Goal: Contribute content

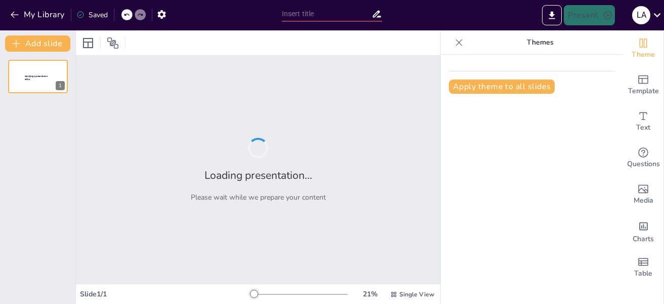
type input "Cosmovisiones en Conflicto: La Idolatría de los Naturales y la Respuesta Eclesi…"
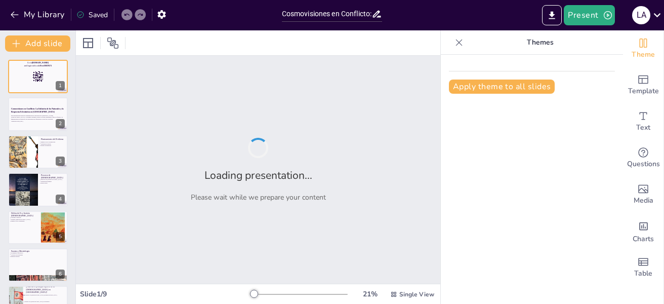
checkbox input "true"
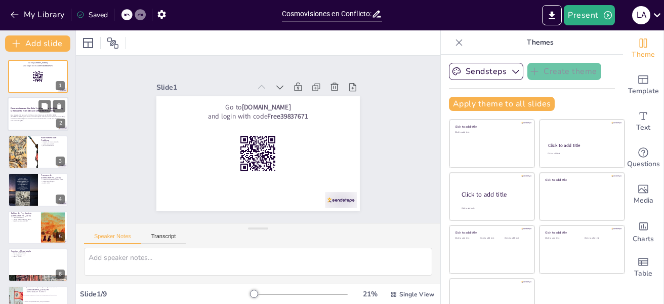
click at [42, 126] on div at bounding box center [38, 114] width 61 height 34
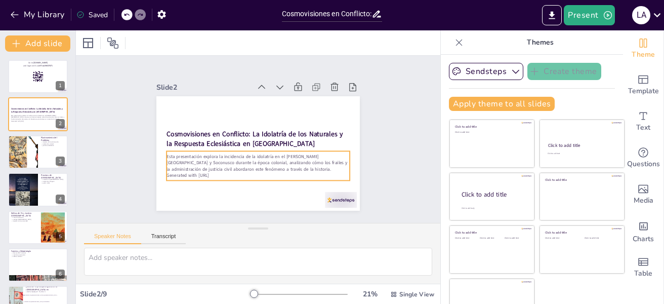
click at [202, 159] on p "Esta presentación explora la incidencia de la idolatría en el [PERSON_NAME][GEO…" at bounding box center [242, 156] width 149 height 137
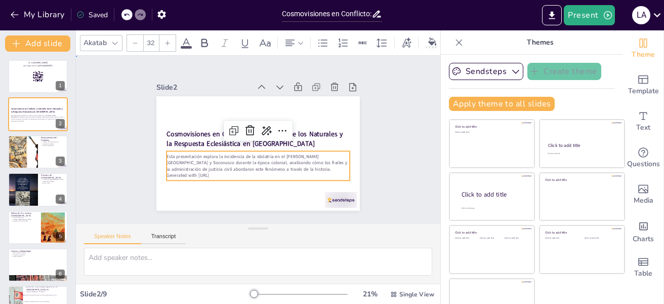
click at [372, 188] on div "Slide 1 Go to sendsteps.me and login with code Free39837671 Slide 2 Cosmovision…" at bounding box center [258, 139] width 236 height 296
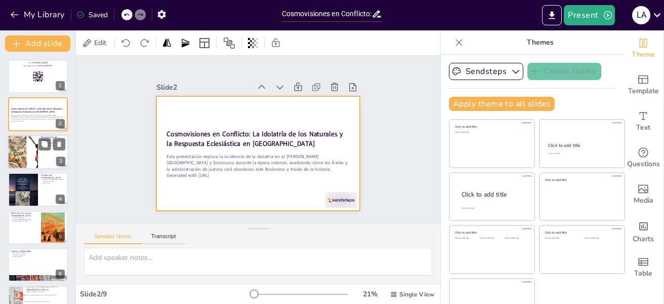
checkbox input "true"
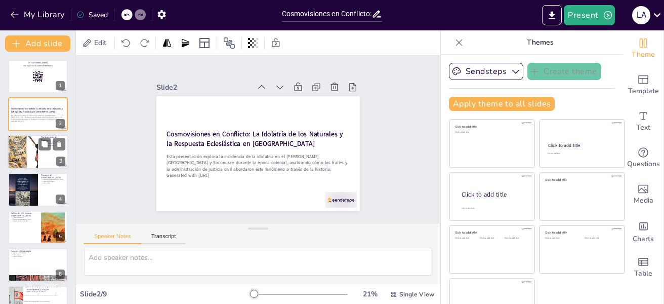
click at [63, 154] on div at bounding box center [38, 152] width 61 height 34
type textarea "El impacto de la colonización fue significativo, ya que llevó a la destrucción …"
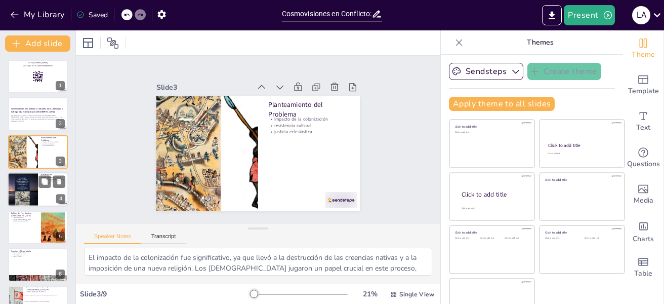
checkbox input "true"
click at [34, 195] on div at bounding box center [23, 189] width 30 height 43
type textarea "Los métodos de evangelización variaron entre las diferentes órdenes religiosas.…"
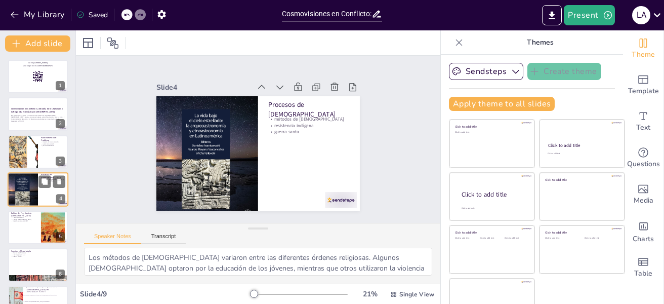
scroll to position [12, 0]
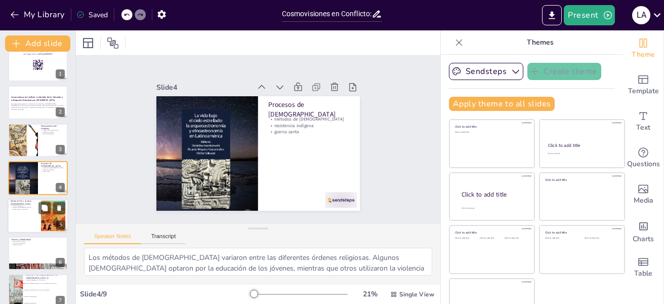
checkbox input "true"
click at [33, 211] on div at bounding box center [38, 215] width 61 height 34
type textarea "El Tribunal Ordinario fue crucial en la administración de justicia eclesiástica…"
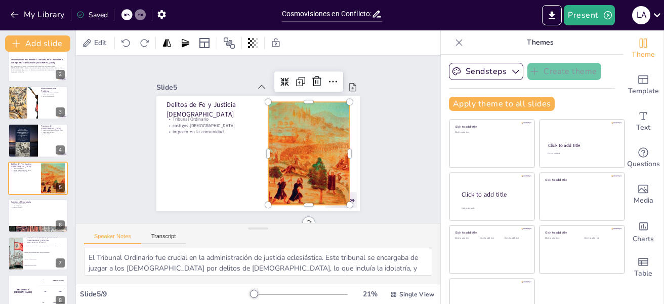
click at [288, 128] on div at bounding box center [291, 181] width 194 height 180
checkbox input "true"
click at [43, 213] on button at bounding box center [44, 207] width 12 height 12
type textarea "Los documentos históricos son fundamentales para entender la perspectiva de la …"
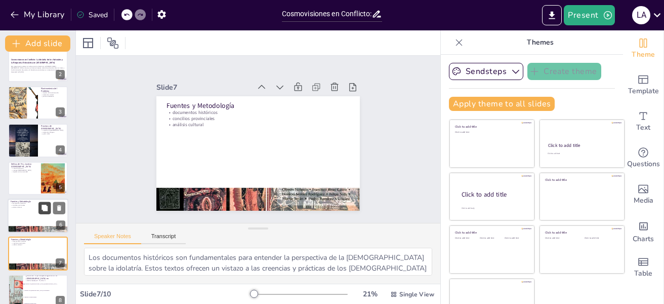
scroll to position [125, 0]
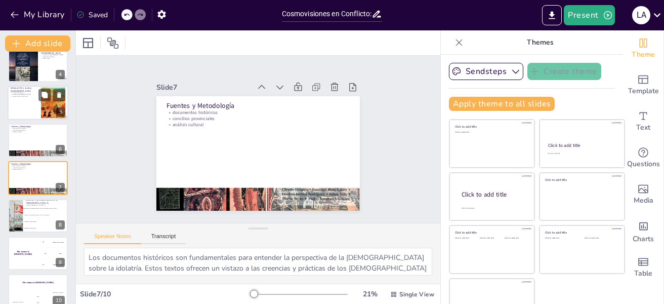
checkbox input "true"
click at [36, 103] on div at bounding box center [38, 103] width 61 height 34
type textarea "El Tribunal Ordinario fue crucial en la administración de justicia eclesiástica…"
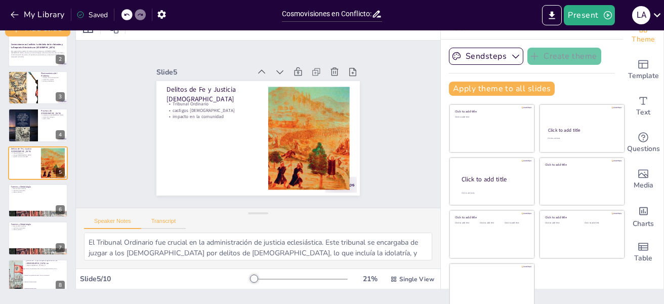
scroll to position [16, 0]
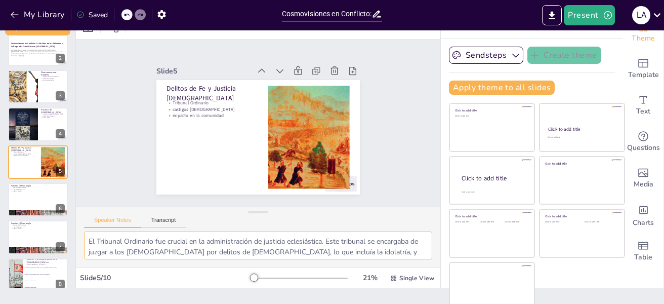
click at [396, 247] on textarea "El Tribunal Ordinario fue crucial en la administración de justicia eclesiástica…" at bounding box center [258, 245] width 348 height 28
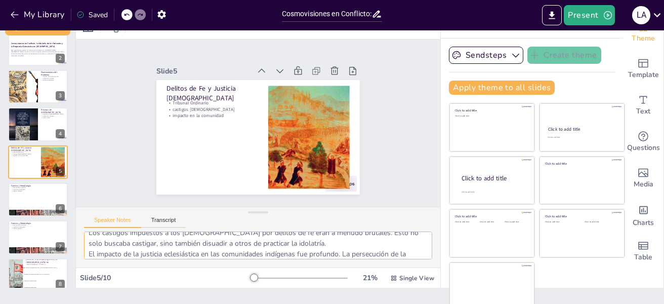
scroll to position [51, 0]
checkbox input "true"
click at [38, 204] on div at bounding box center [38, 199] width 61 height 34
type textarea "Los documentos históricos son fundamentales para entender la perspectiva de la …"
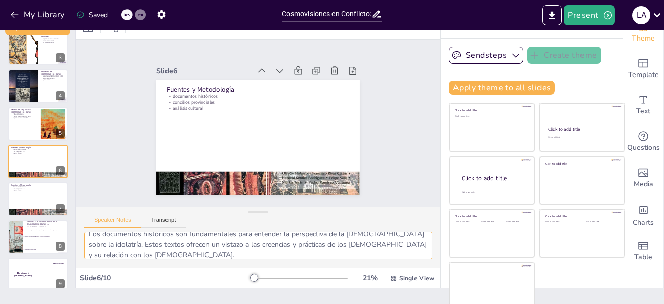
scroll to position [0, 0]
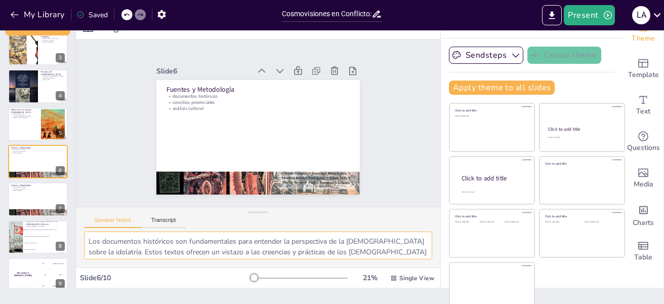
click at [202, 247] on textarea "Los documentos históricos son fundamentales para entender la perspectiva de la …" at bounding box center [258, 245] width 348 height 28
checkbox input "true"
click at [22, 276] on div "The winner is Niels 🏆" at bounding box center [23, 274] width 30 height 34
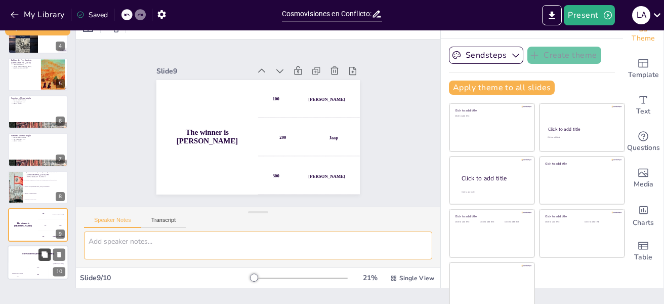
scroll to position [23, 0]
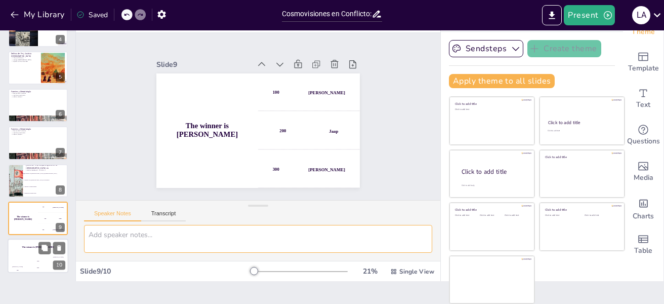
checkbox input "true"
click at [20, 250] on div "The winner is Niels 🏆" at bounding box center [38, 247] width 61 height 17
checkbox input "true"
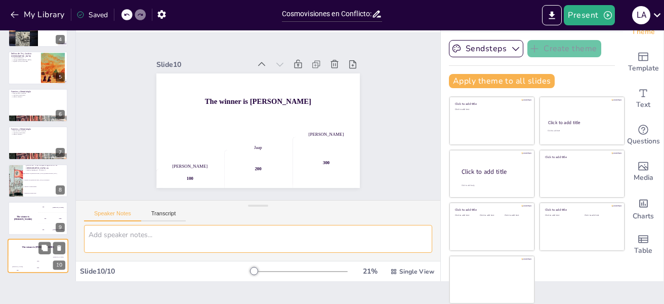
checkbox input "true"
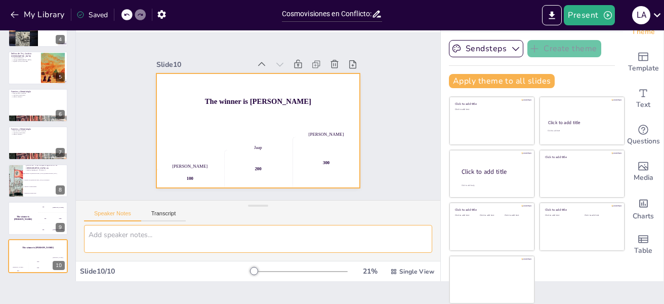
checkbox input "true"
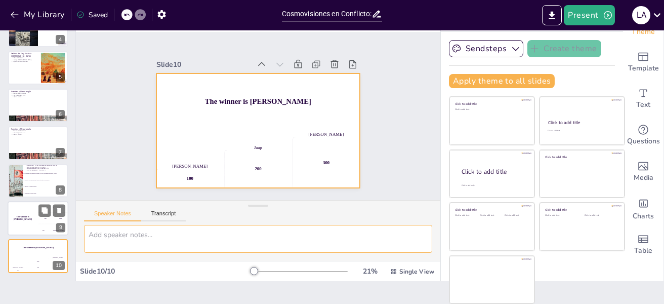
checkbox input "true"
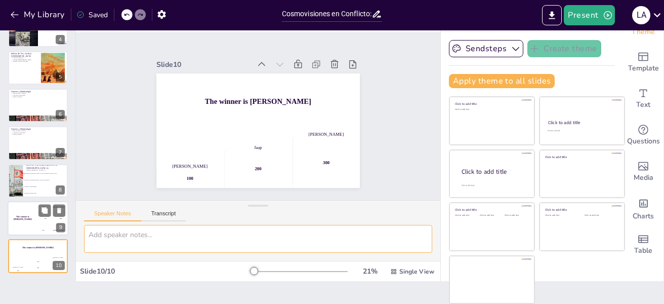
checkbox input "true"
click at [32, 214] on div "The winner is Niels 🏆" at bounding box center [23, 218] width 30 height 34
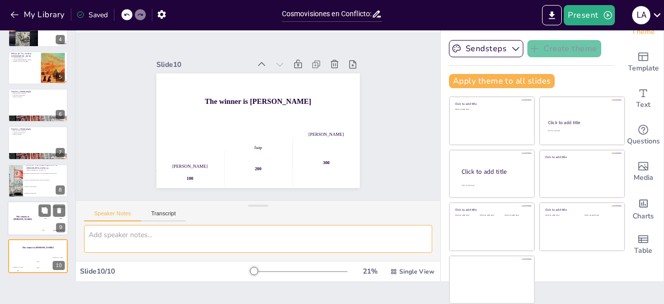
checkbox input "true"
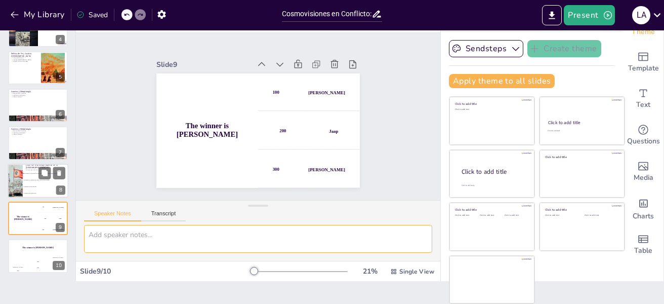
checkbox input "true"
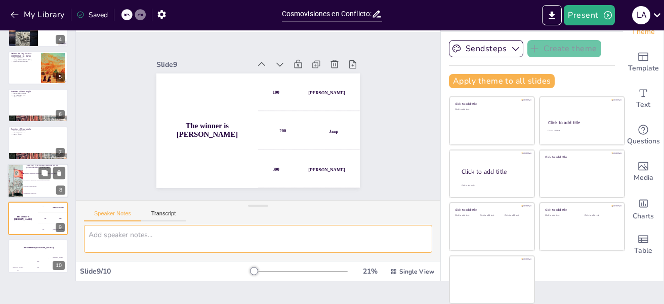
checkbox input "true"
click at [32, 188] on li "Imponer la cultura europea" at bounding box center [46, 186] width 46 height 7
type textarea "La respuesta correcta es "Convertir a los indígenas al catolicismo", como se me…"
checkbox input "true"
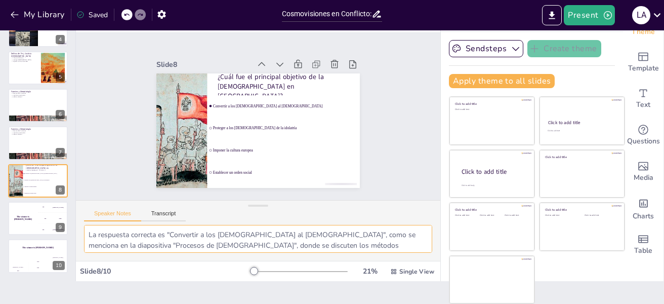
checkbox input "true"
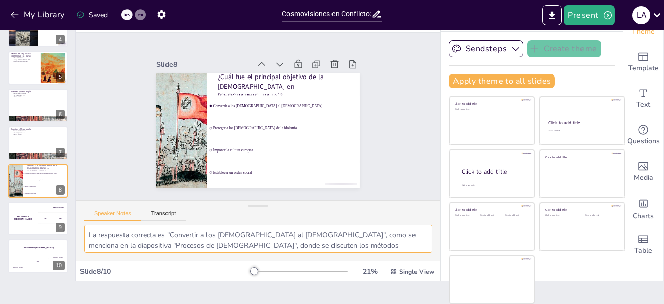
checkbox input "true"
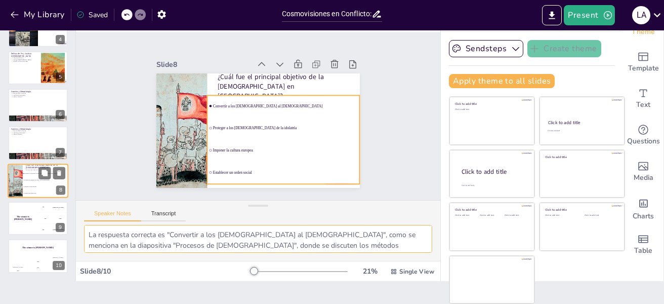
checkbox input "true"
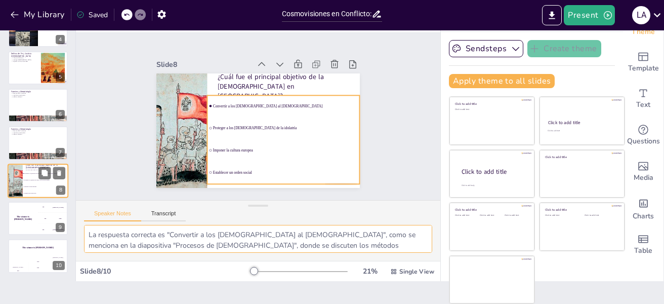
checkbox input "true"
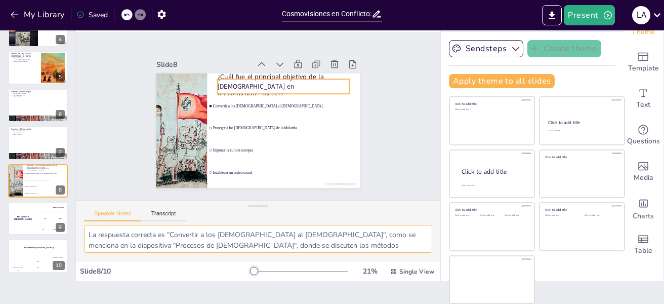
checkbox input "true"
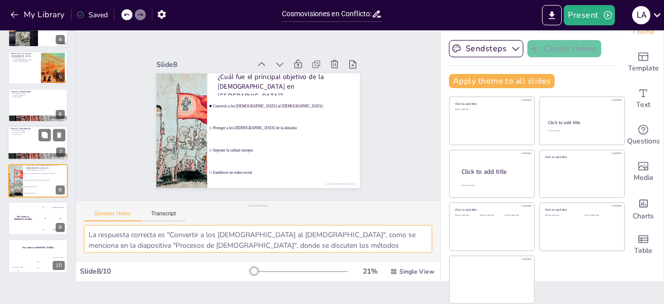
checkbox input "true"
click at [39, 150] on div at bounding box center [38, 143] width 61 height 34
type textarea "Los documentos históricos son fundamentales para entender la perspectiva de la …"
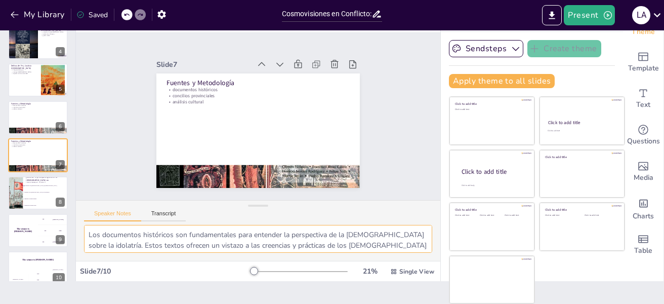
click at [180, 243] on textarea "Los documentos históricos son fundamentales para entender la perspectiva de la …" at bounding box center [258, 239] width 348 height 28
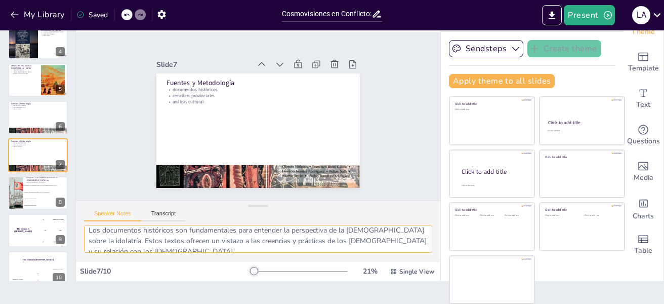
scroll to position [0, 0]
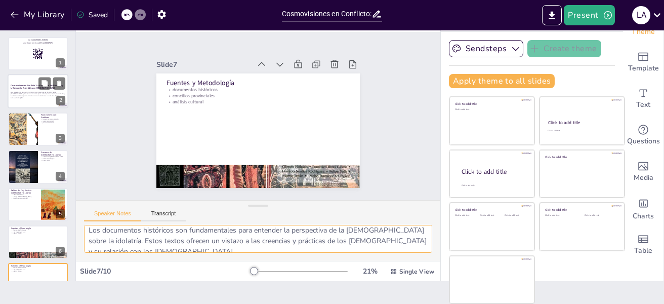
checkbox input "true"
click at [33, 88] on strong "Cosmovisiones en Conflicto: La Idolatría de los Naturales y la Respuesta Eclesi…" at bounding box center [37, 87] width 53 height 6
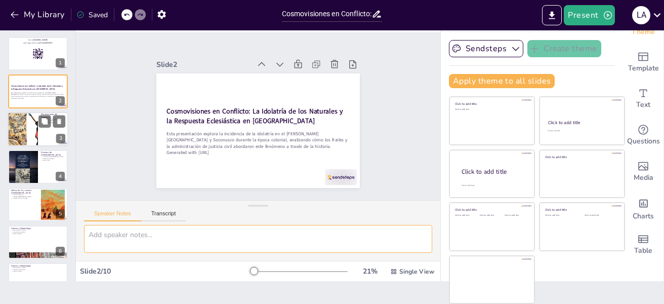
checkbox input "true"
click at [22, 120] on div at bounding box center [23, 129] width 58 height 34
type textarea "El impacto de la colonización fue significativo, ya que llevó a la destrucción …"
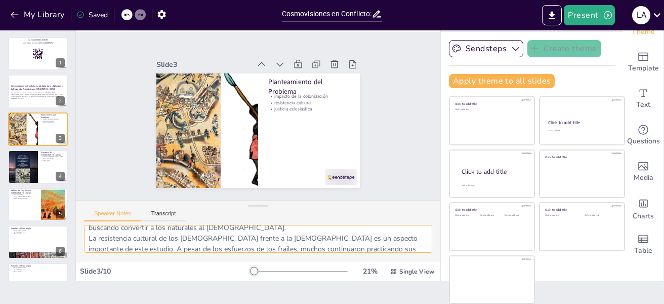
scroll to position [77, 0]
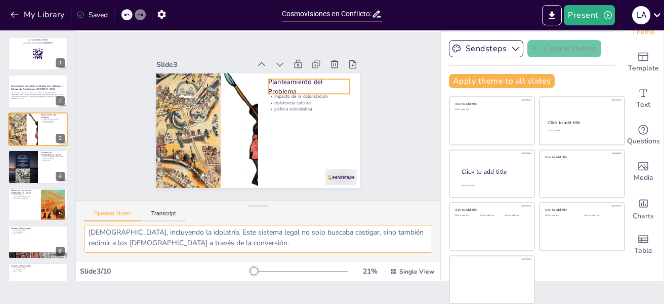
checkbox input "true"
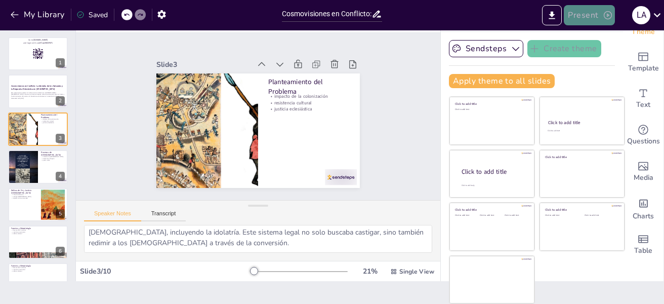
click at [583, 20] on button "Present" at bounding box center [589, 15] width 51 height 20
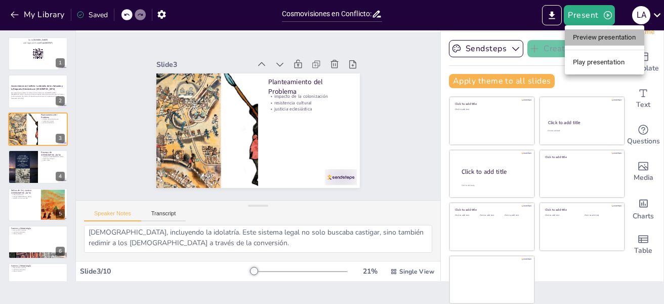
click at [588, 35] on li "Preview presentation" at bounding box center [604, 37] width 79 height 16
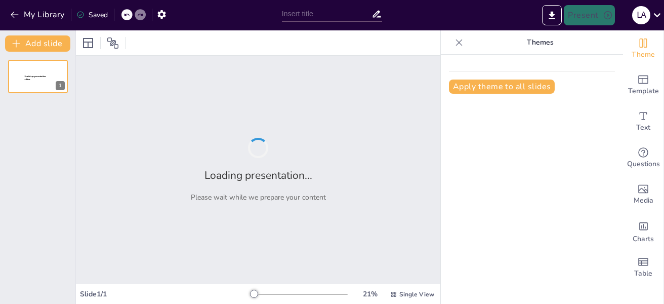
type input "Cosmovisiones en Conflicto: La Idolatría de los Naturales y la Respuesta Eclesi…"
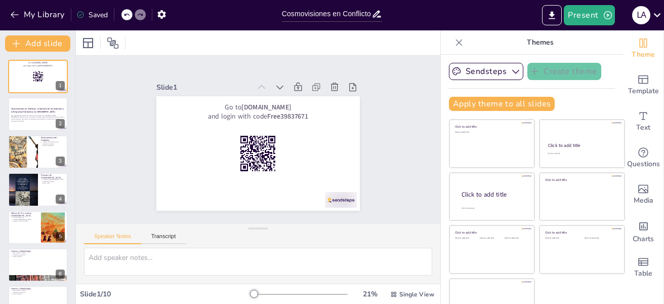
checkbox input "true"
